Goal: Task Accomplishment & Management: Manage account settings

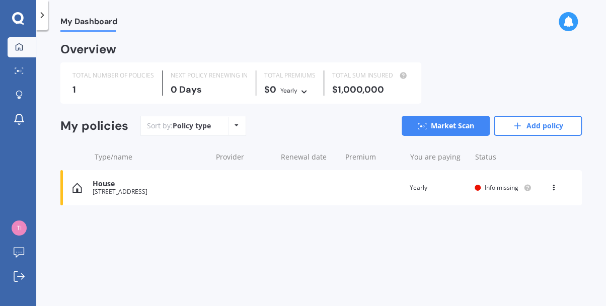
click at [146, 189] on div "[STREET_ADDRESS]" at bounding box center [150, 191] width 114 height 7
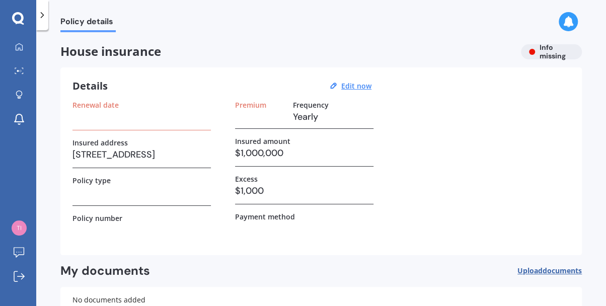
click at [251, 150] on h3 "$1,000,000" at bounding box center [304, 152] width 138 height 15
click at [352, 86] on u "Edit now" at bounding box center [356, 86] width 30 height 10
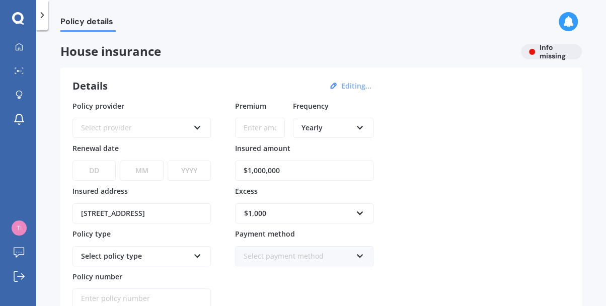
click at [255, 166] on input "$1,000,000" at bounding box center [304, 171] width 138 height 20
type input "$1,100,000"
click at [462, 207] on div "Policy provider Select provider AA AMI AMP ANZ ASB Ando BNZ Co-Operative Bank F…" at bounding box center [320, 205] width 497 height 208
click at [332, 213] on div "$1,000" at bounding box center [298, 213] width 108 height 11
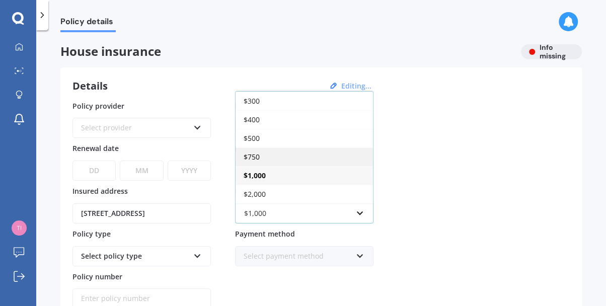
click at [272, 157] on div "$750" at bounding box center [304, 156] width 137 height 19
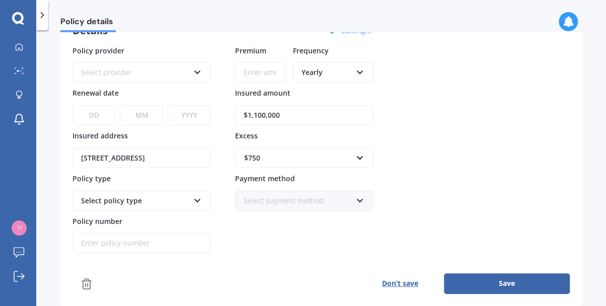
scroll to position [50, 0]
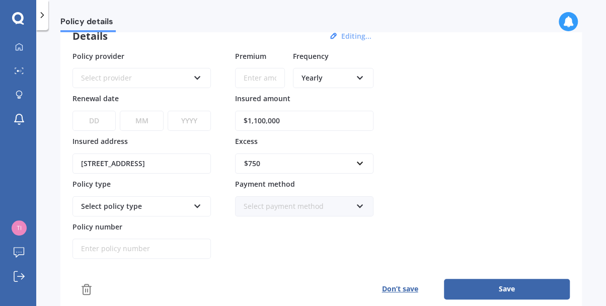
click at [98, 118] on select "DD 01 02 03 04 05 06 07 08 09 10 11 12 13 14 15 16 17 18 19 20 21 22 23 24 25 2…" at bounding box center [93, 121] width 43 height 20
click at [217, 109] on div "Policy provider Select provider AA AMI AMP ANZ ASB Ando BNZ Co-Operative Bank F…" at bounding box center [320, 155] width 497 height 208
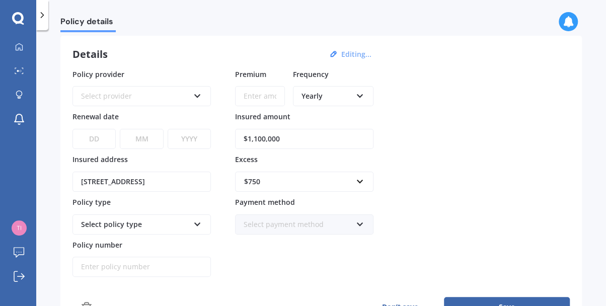
scroll to position [0, 0]
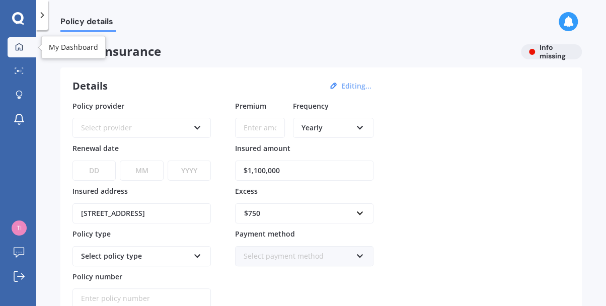
click at [20, 45] on icon at bounding box center [19, 47] width 8 height 8
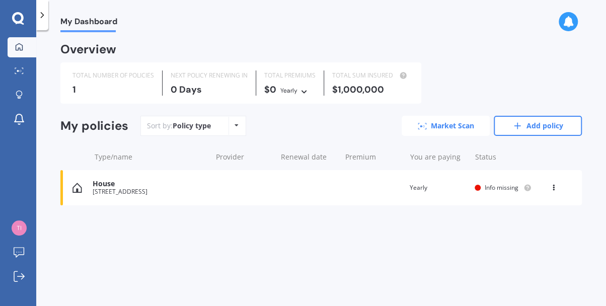
click at [433, 127] on link "Market Scan" at bounding box center [446, 126] width 88 height 20
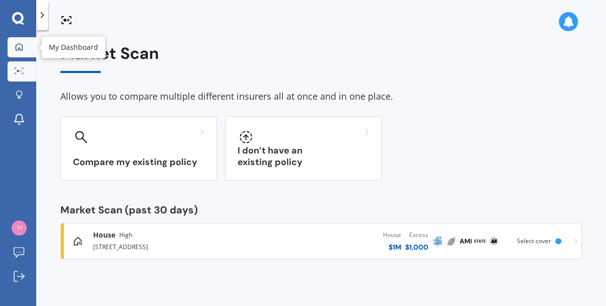
click at [25, 45] on div at bounding box center [19, 47] width 15 height 9
